Goal: Navigation & Orientation: Find specific page/section

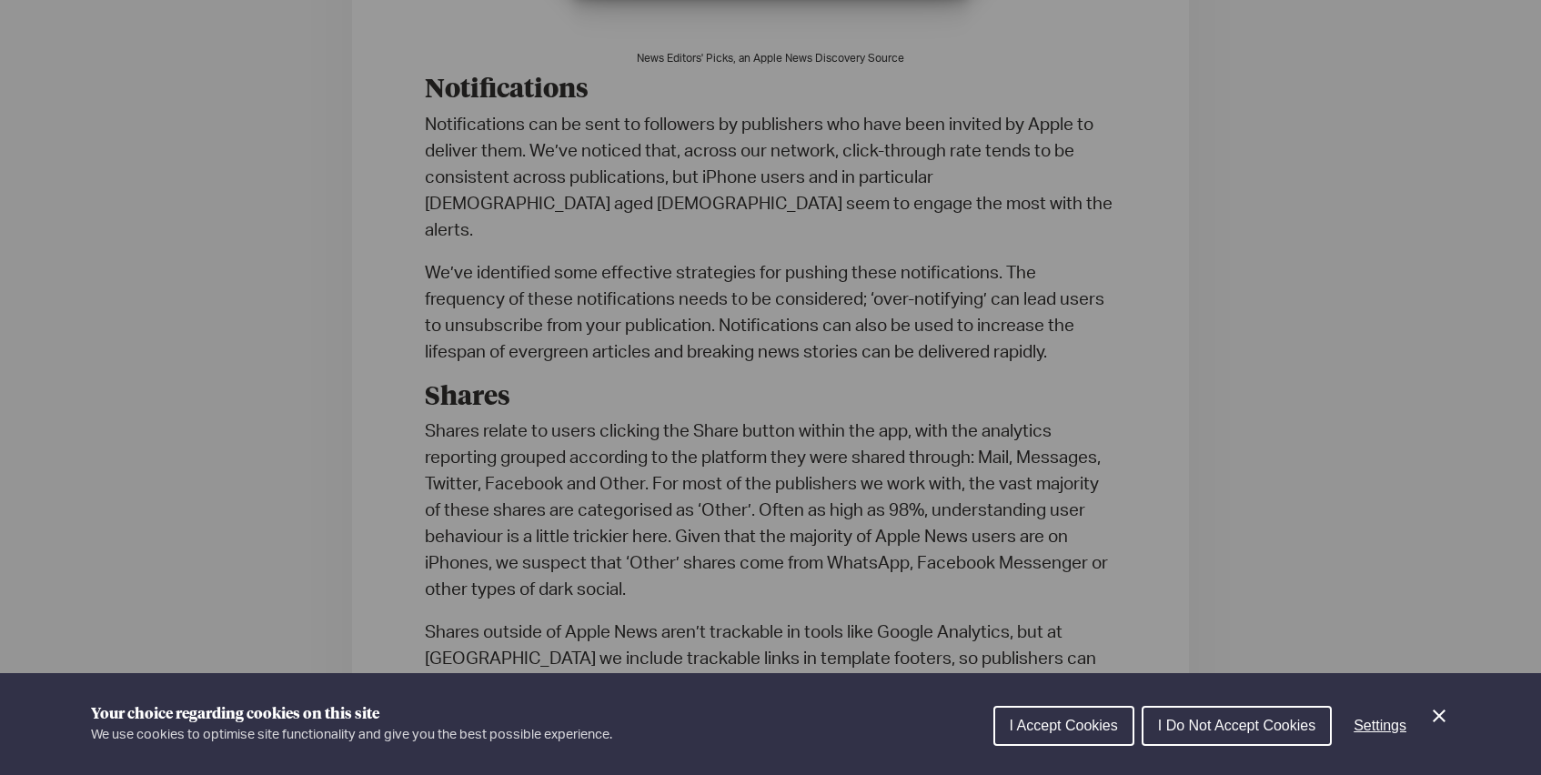
scroll to position [3962, 0]
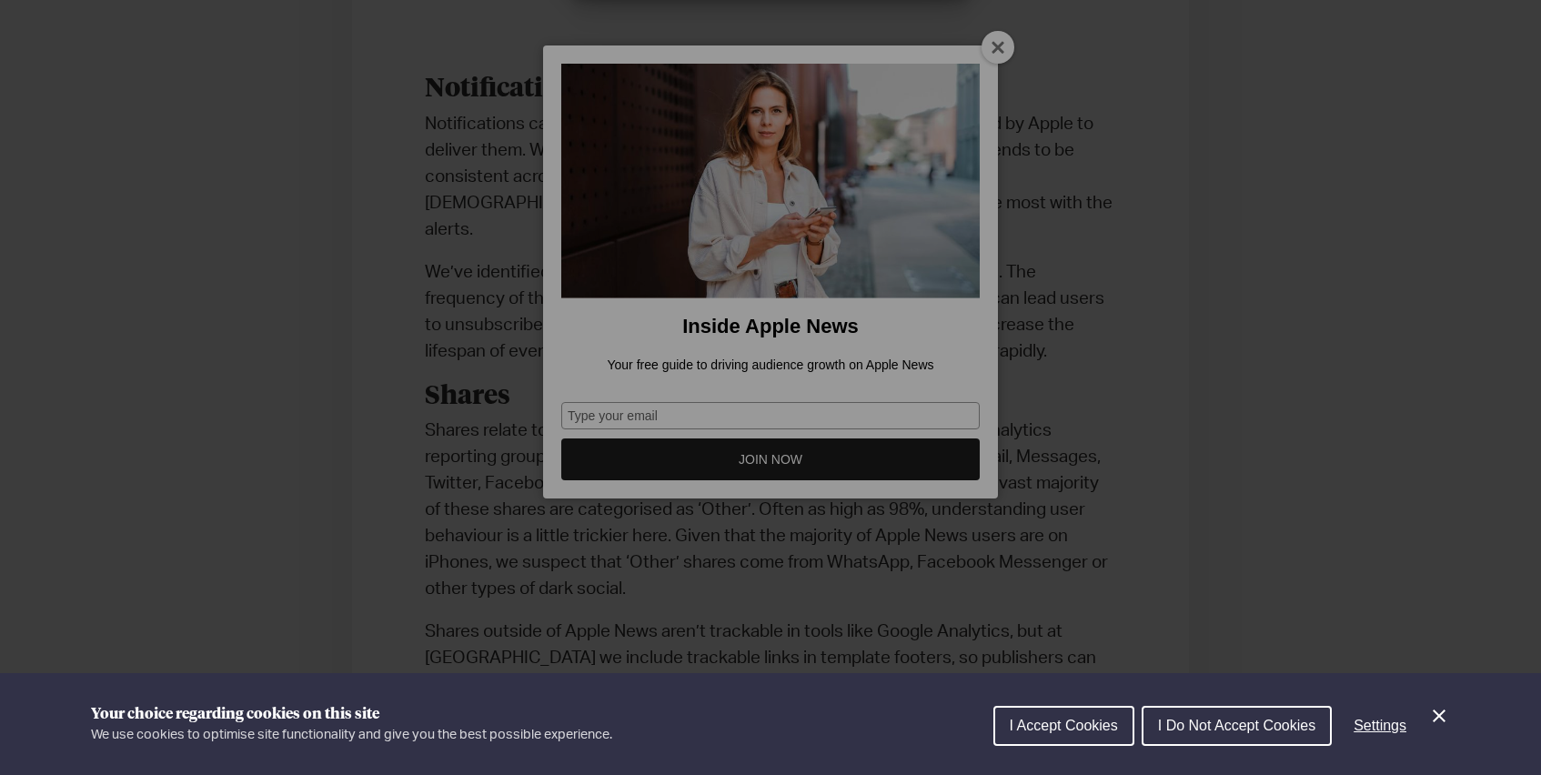
click at [1003, 50] on div "Cookie preferences" at bounding box center [770, 387] width 1541 height 775
click at [998, 58] on div "Cookie preferences" at bounding box center [770, 387] width 1541 height 775
click at [995, 51] on div "Cookie preferences" at bounding box center [770, 387] width 1541 height 775
click at [1091, 730] on span "I Accept Cookies" at bounding box center [1063, 725] width 108 height 15
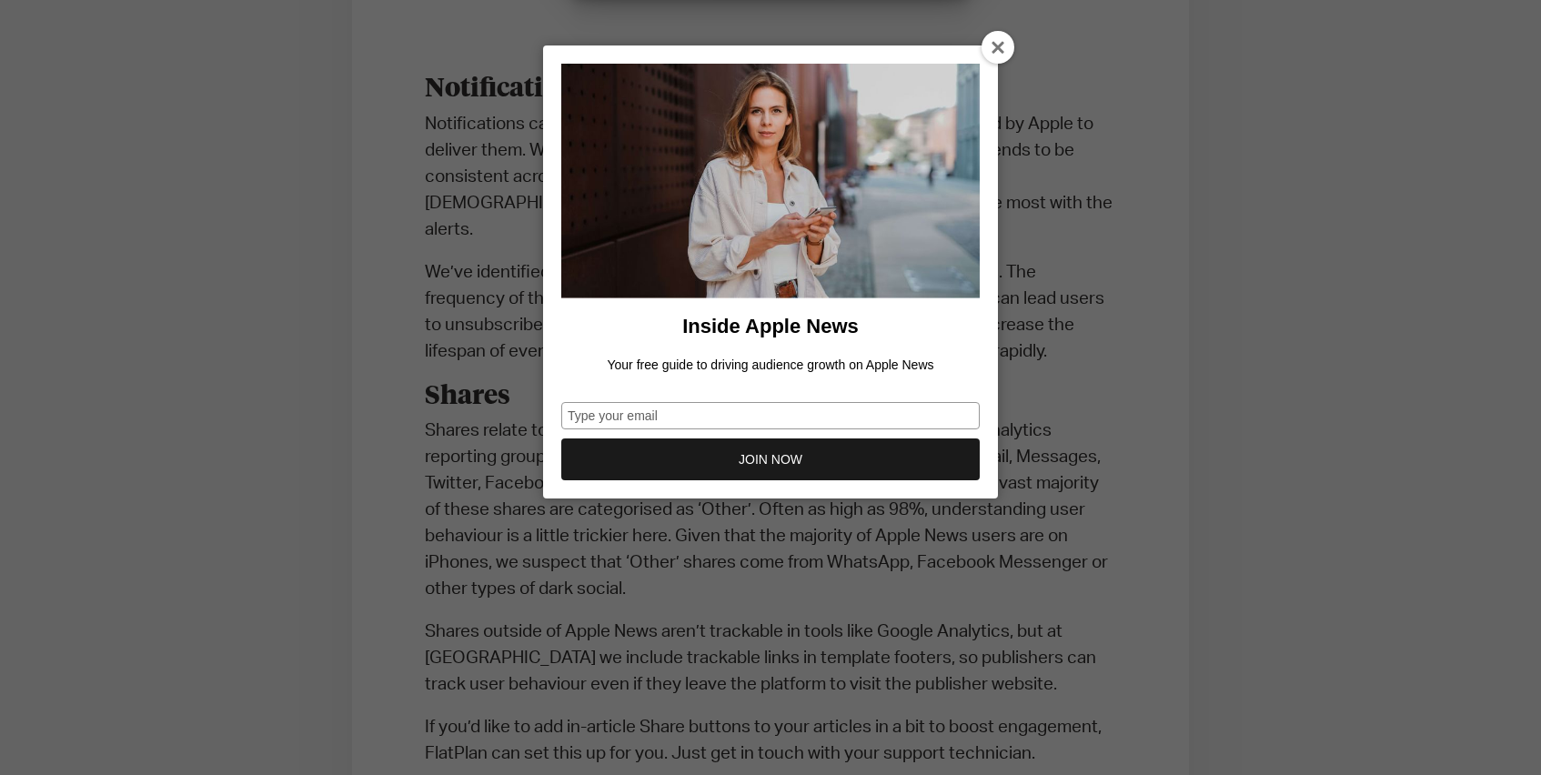
click at [995, 51] on icon at bounding box center [998, 48] width 15 height 15
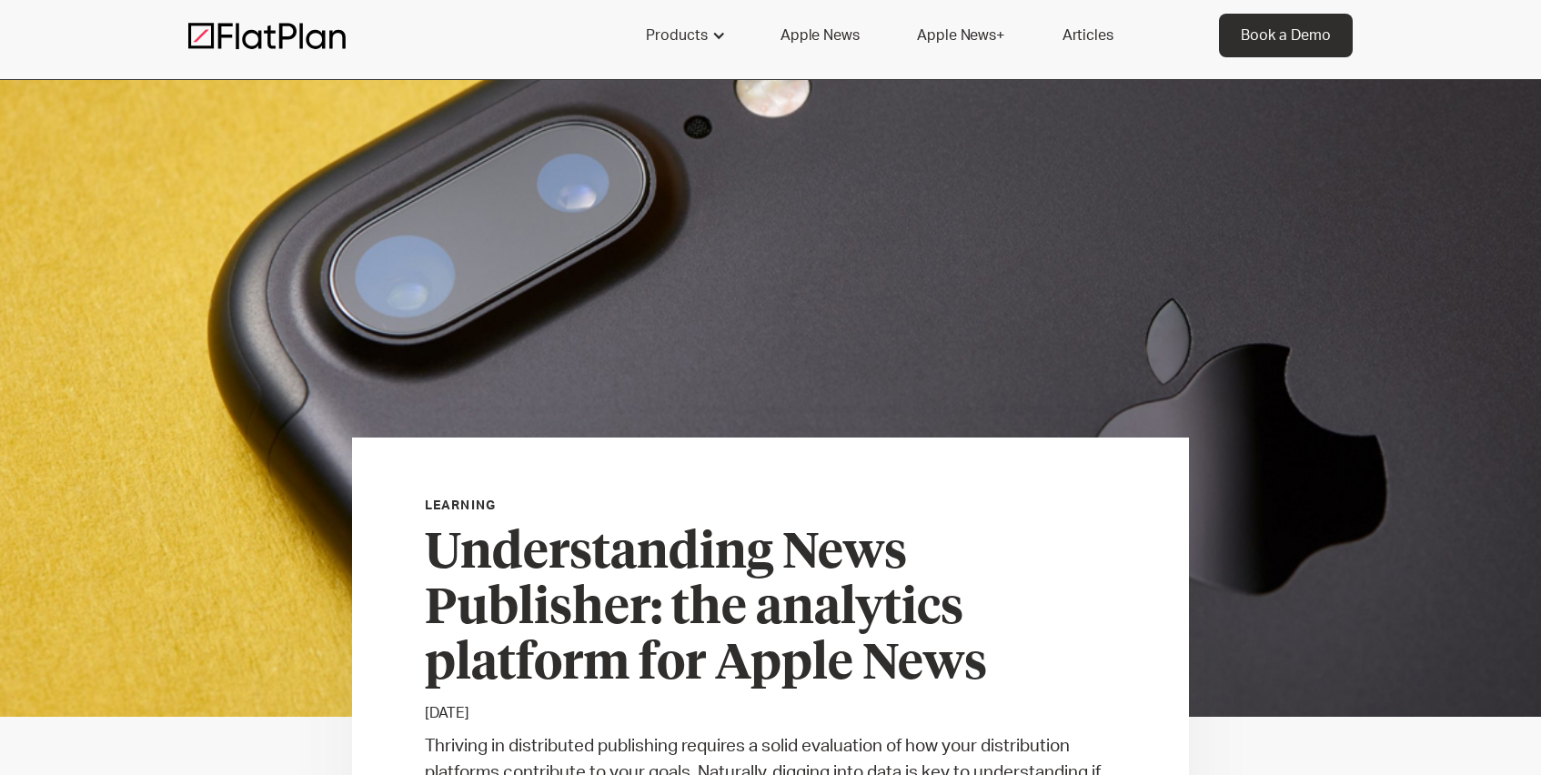
scroll to position [0, 0]
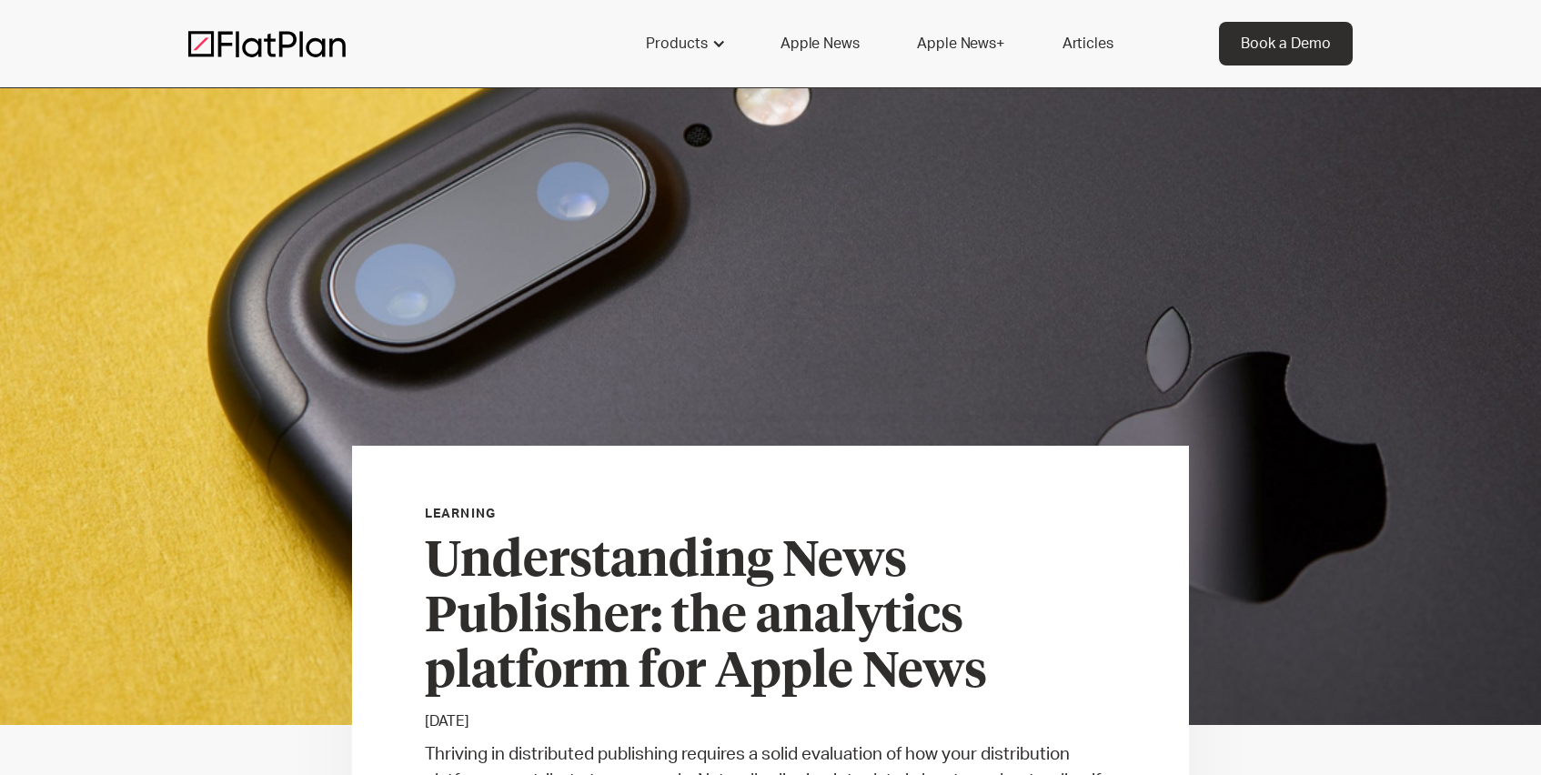
click at [837, 50] on link "Apple News" at bounding box center [819, 44] width 122 height 44
